Goal: Transaction & Acquisition: Purchase product/service

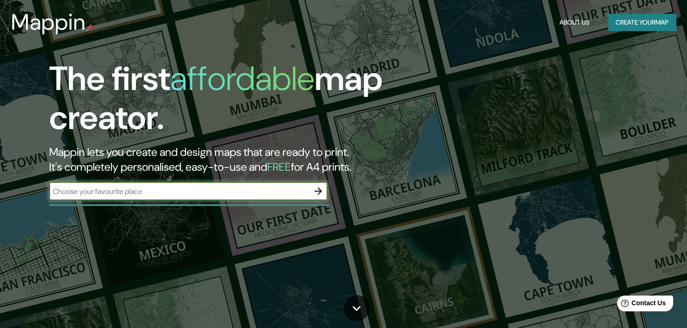
click at [318, 194] on icon "button" at bounding box center [317, 190] width 7 height 7
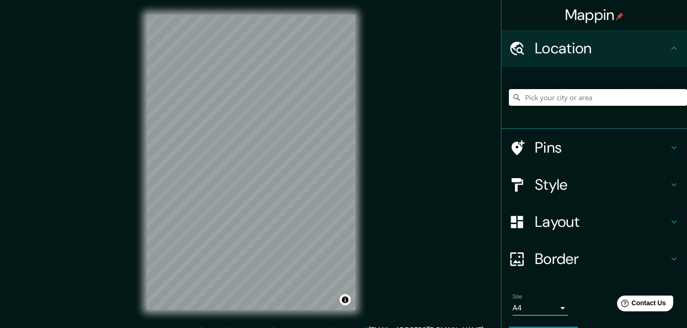
click at [558, 100] on input "Pick your city or area" at bounding box center [598, 97] width 178 height 17
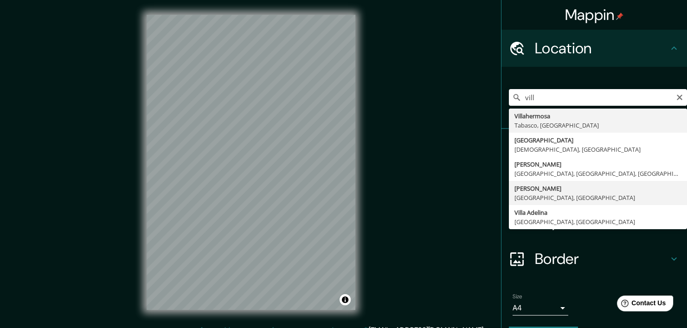
type input "Villavicencio, Departamento del Meta, Colombia"
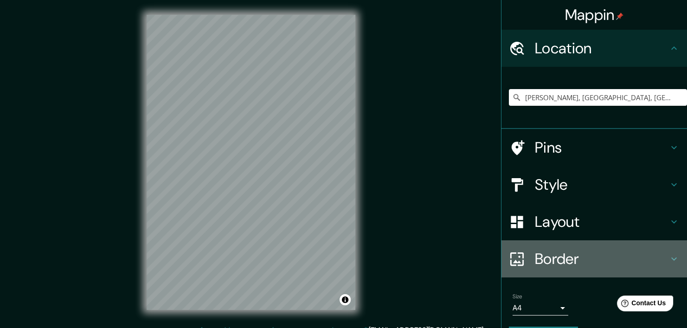
click at [563, 259] on h4 "Border" at bounding box center [602, 259] width 134 height 19
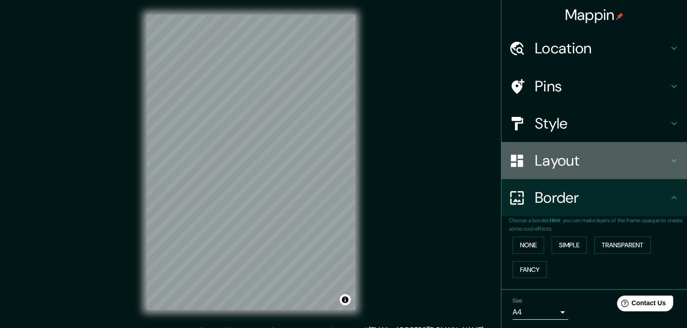
click at [575, 160] on h4 "Layout" at bounding box center [602, 160] width 134 height 19
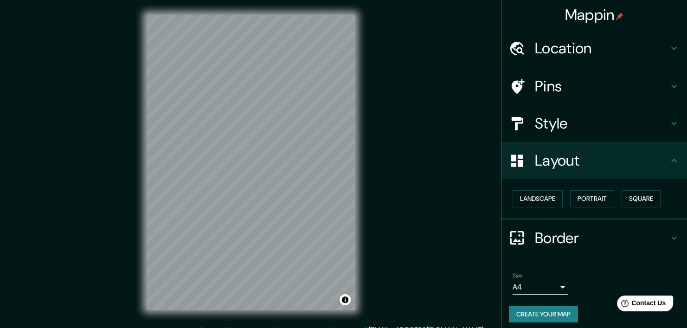
click at [571, 114] on h4 "Style" at bounding box center [602, 123] width 134 height 19
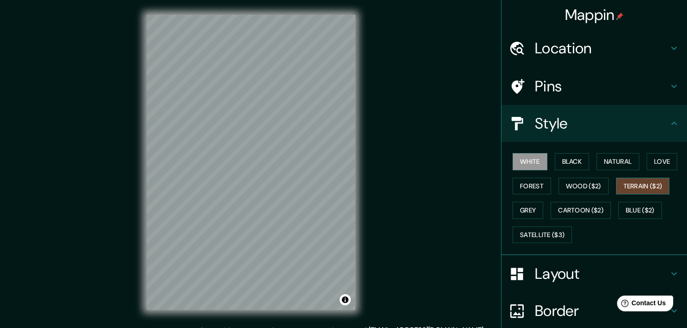
click at [629, 186] on button "Terrain ($2)" at bounding box center [643, 186] width 54 height 17
click at [614, 163] on button "Natural" at bounding box center [618, 161] width 43 height 17
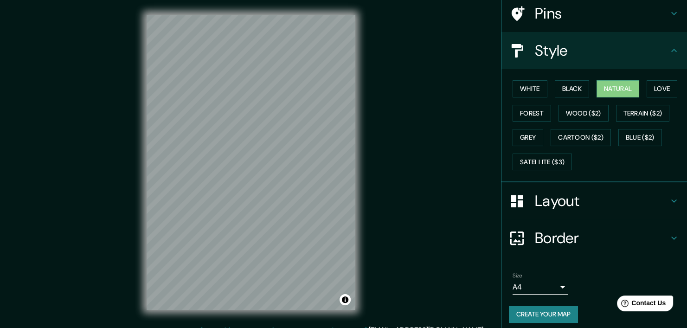
scroll to position [77, 0]
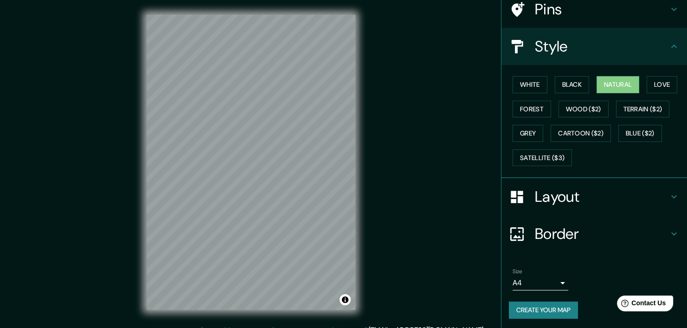
click at [537, 306] on button "Create your map" at bounding box center [543, 310] width 69 height 17
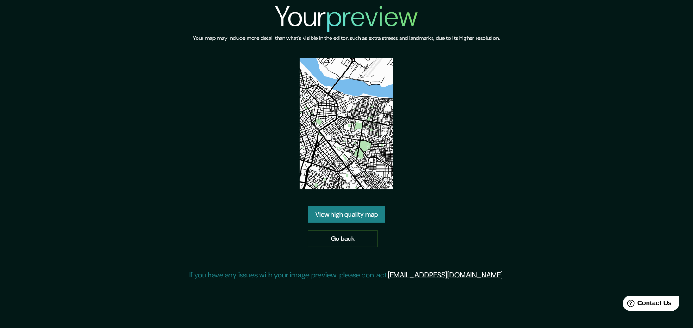
click at [364, 218] on link "View high quality map" at bounding box center [346, 214] width 77 height 17
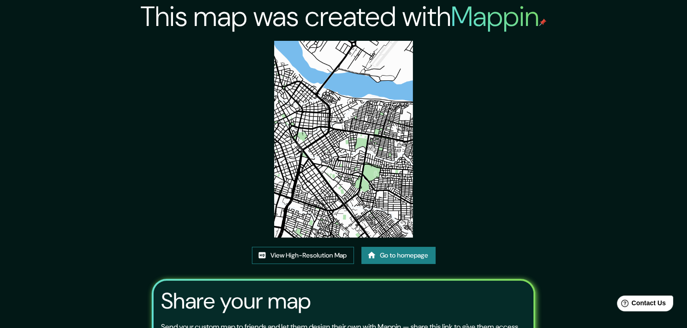
click at [312, 254] on link "View High-Resolution Map" at bounding box center [303, 255] width 102 height 17
